Goal: Navigation & Orientation: Find specific page/section

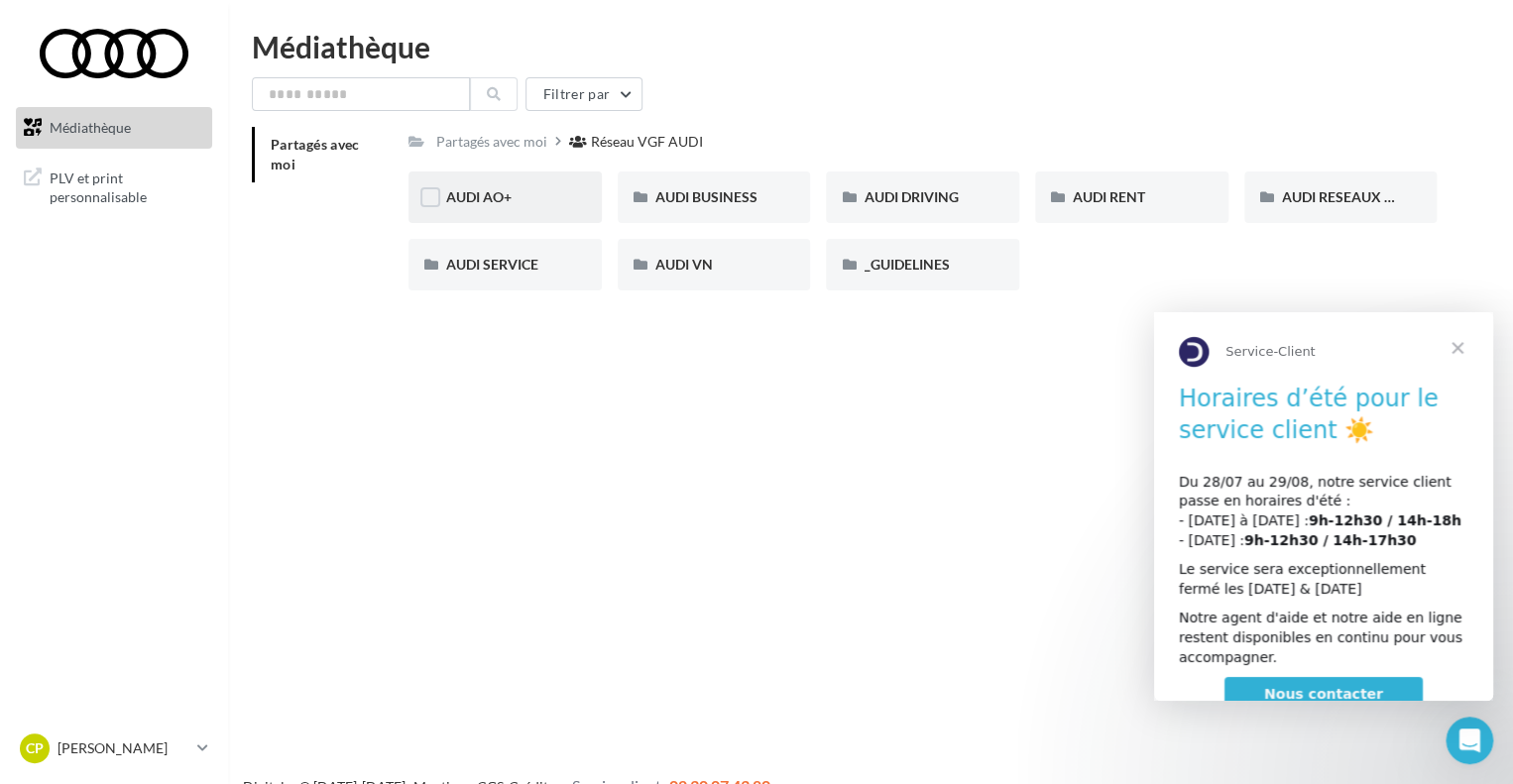
click at [476, 209] on div "AUDI AO+" at bounding box center [505, 197] width 194 height 52
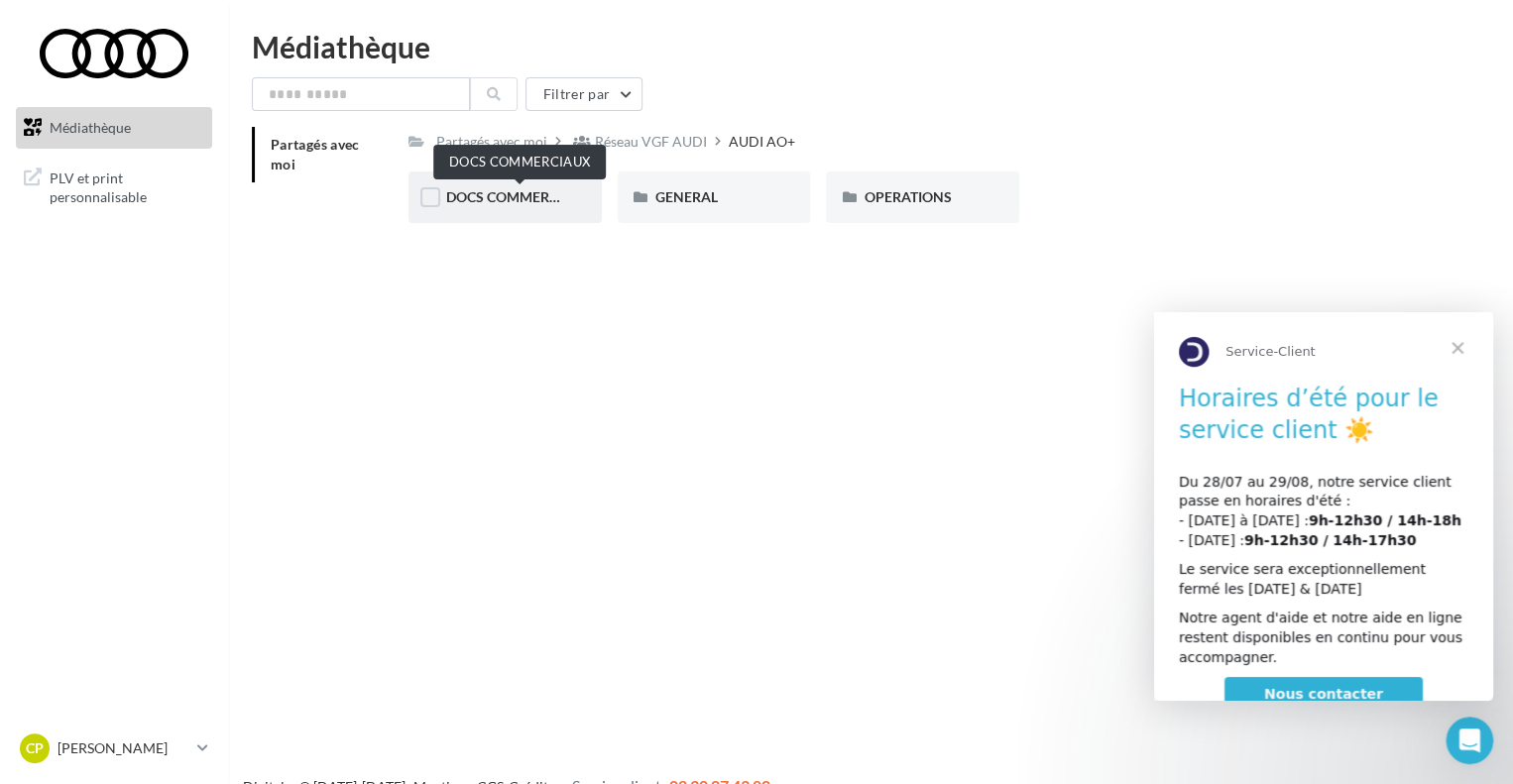
click at [478, 202] on span "DOCS COMMERCIAUX" at bounding box center [519, 196] width 146 height 17
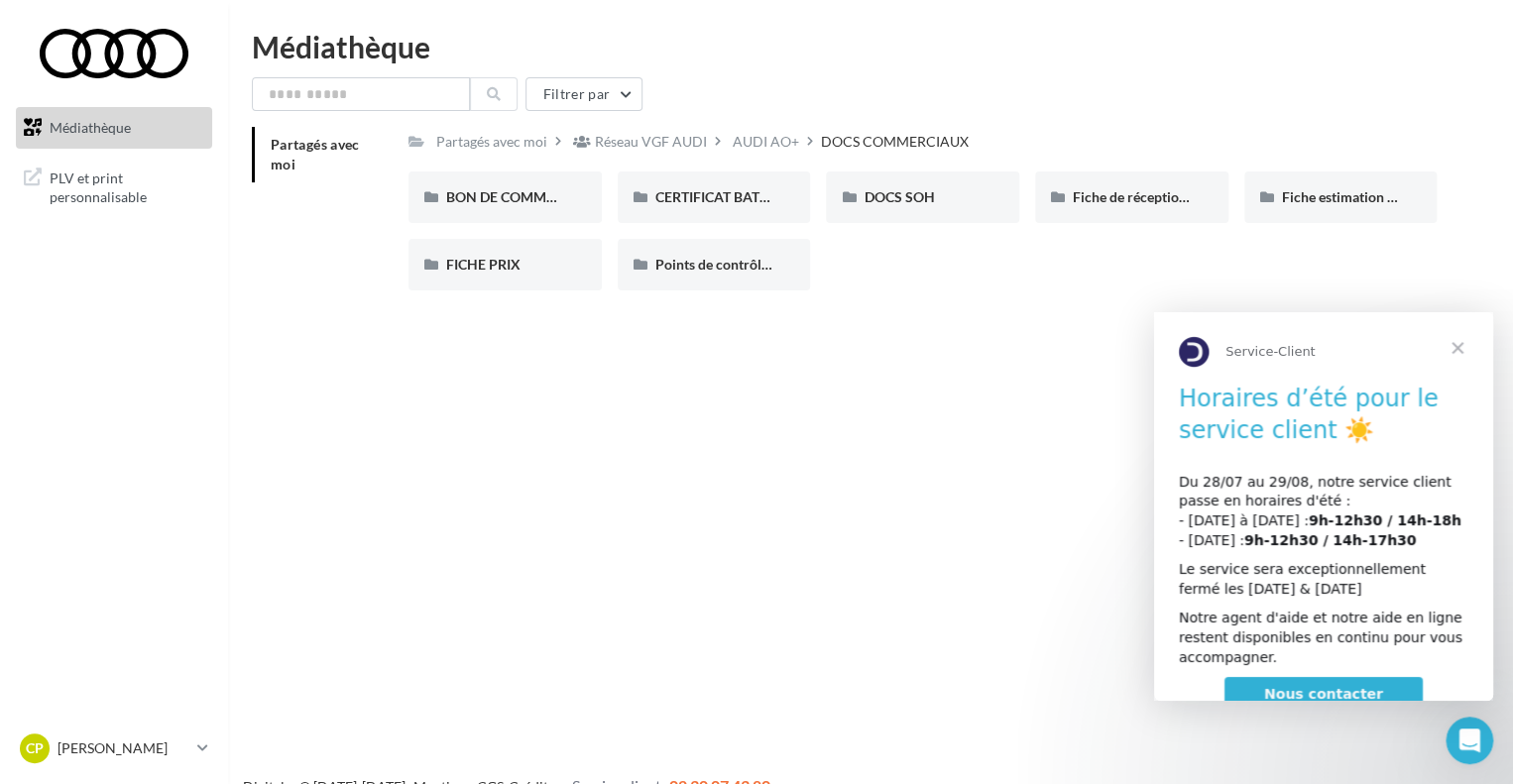
click at [1454, 351] on span "Fermer" at bounding box center [1457, 348] width 71 height 71
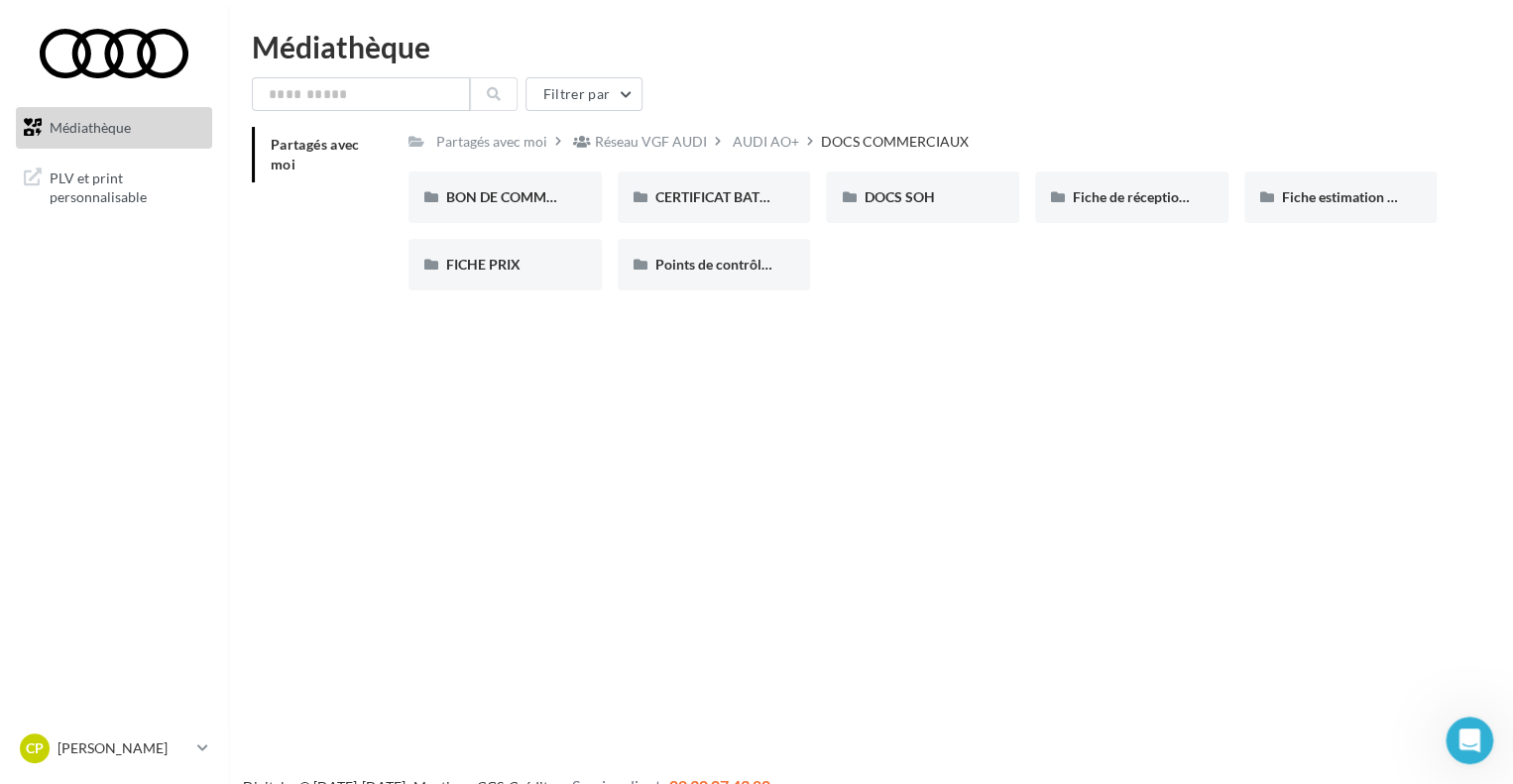
drag, startPoint x: 265, startPoint y: 162, endPoint x: 284, endPoint y: 163, distance: 19.0
click at [265, 162] on li "Partagés avec moi" at bounding box center [323, 155] width 141 height 56
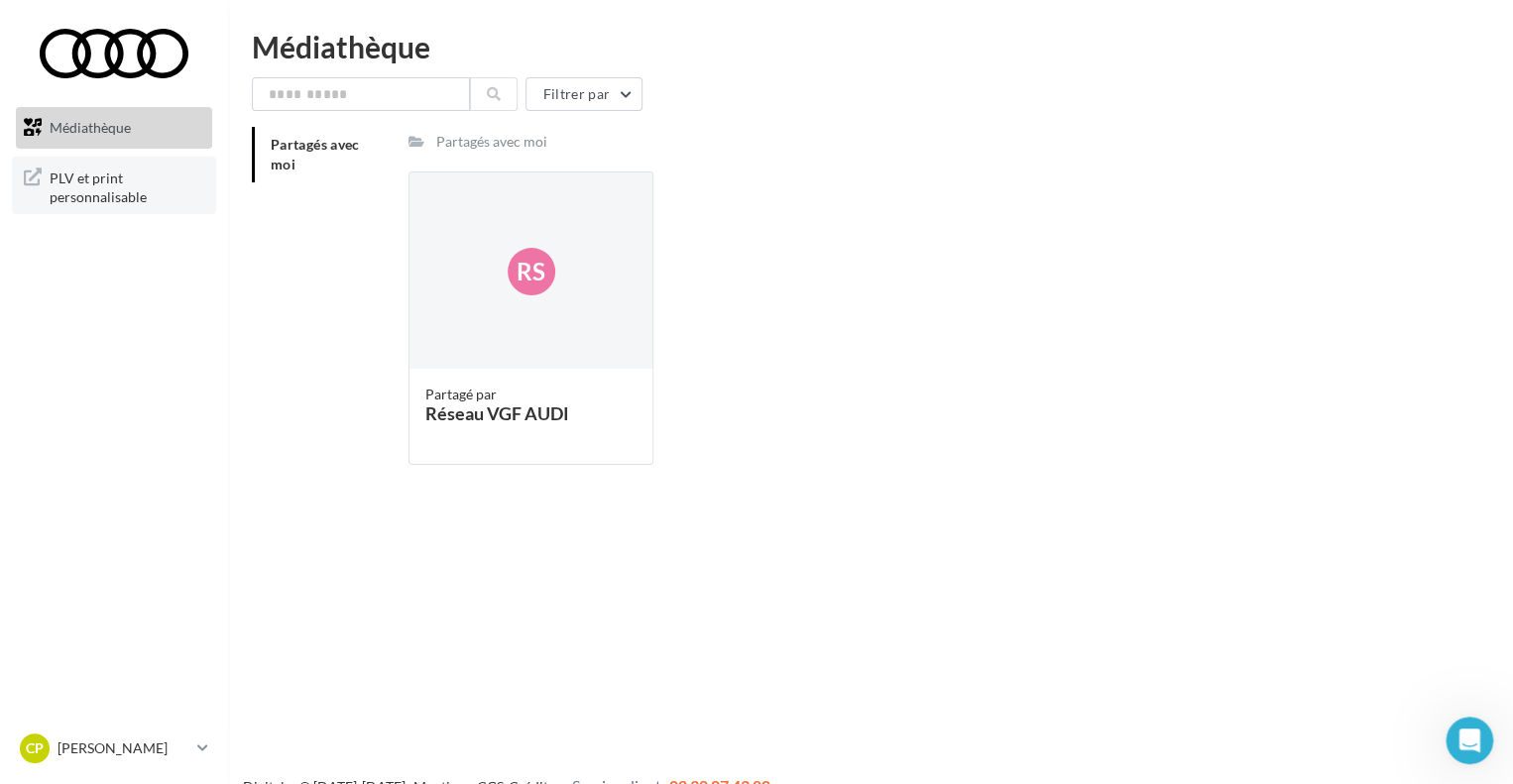
click at [115, 182] on span "PLV et print personnalisable" at bounding box center [127, 186] width 155 height 43
click at [440, 142] on div "Partagés avec moi" at bounding box center [492, 142] width 111 height 20
click at [61, 197] on span "PLV et print personnalisable" at bounding box center [127, 186] width 155 height 43
